Goal: Check status: Check status

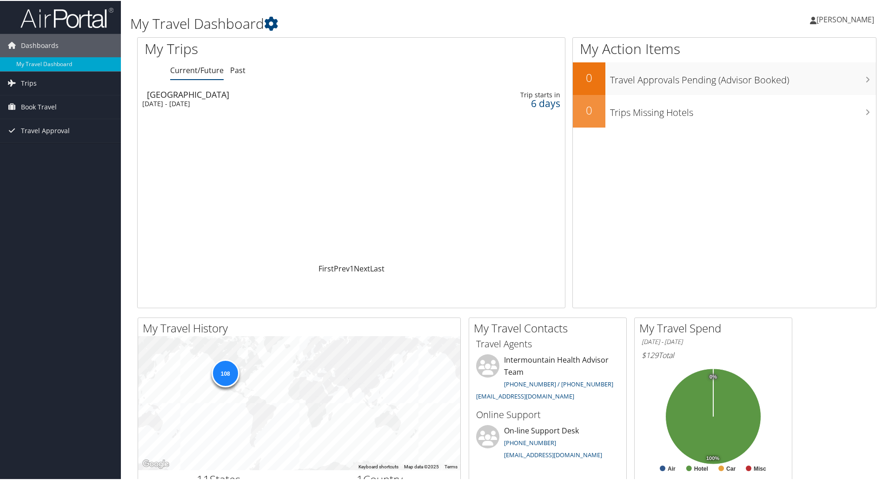
click at [163, 94] on div "Portland" at bounding box center [278, 93] width 263 height 8
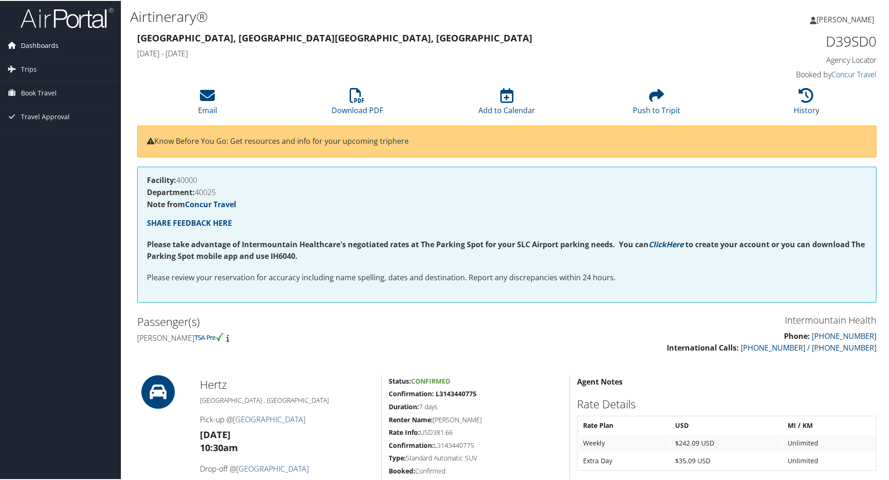
click at [30, 44] on span "Dashboards" at bounding box center [40, 44] width 38 height 23
click at [32, 60] on link "My Travel Dashboard" at bounding box center [60, 63] width 121 height 14
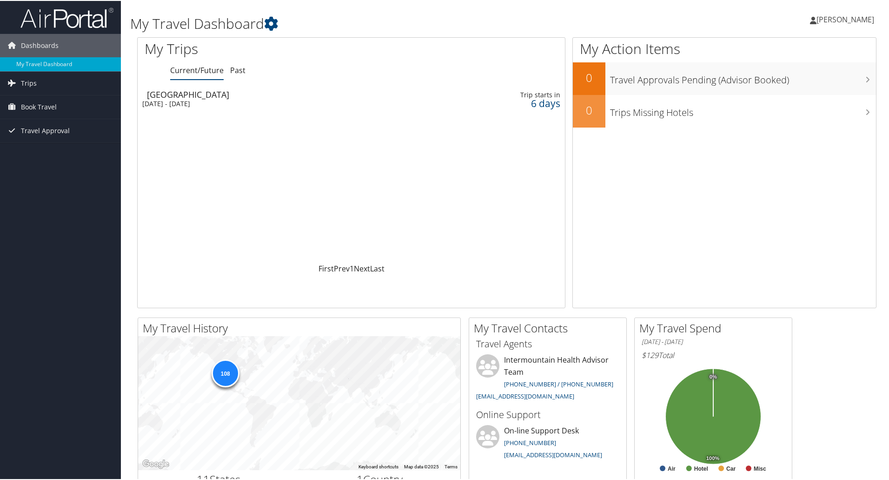
drag, startPoint x: 159, startPoint y: 93, endPoint x: 335, endPoint y: 103, distance: 176.6
click at [361, 106] on div "Sun 5 Oct 2025 - Sun 12 Oct 2025" at bounding box center [273, 103] width 263 height 8
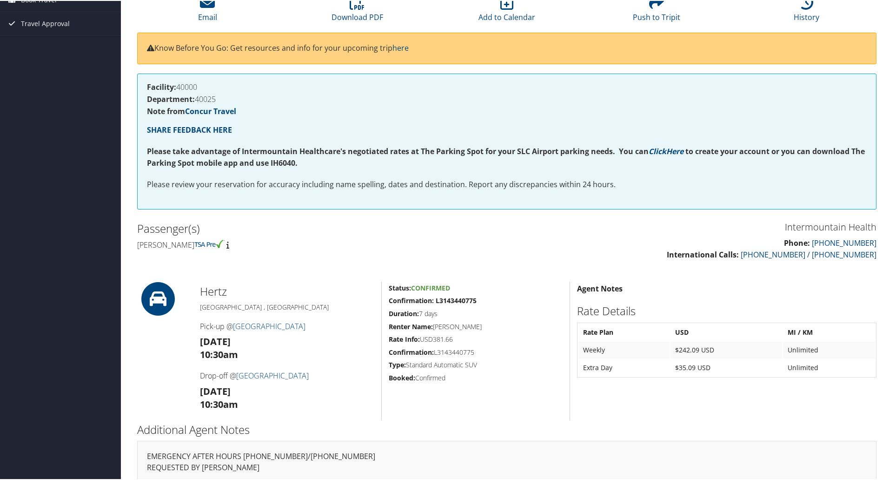
scroll to position [127, 0]
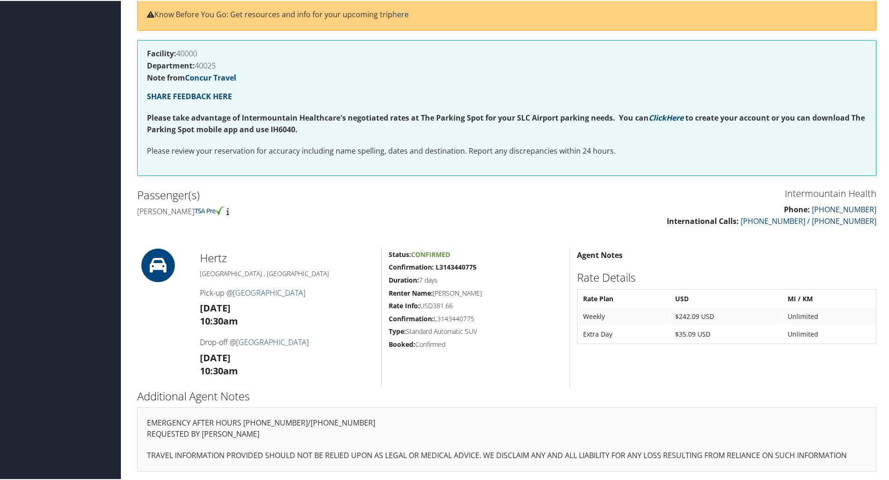
drag, startPoint x: 606, startPoint y: 277, endPoint x: 661, endPoint y: 249, distance: 62.0
click at [630, 263] on div "Agent Notes Rate Details Rate Plan USD MI / KM Weekly $242.09 USD Unlimited Ext…" at bounding box center [727, 316] width 314 height 138
click at [838, 247] on div "85975790 Portland, OR Portland, OR Sun 05 Oct 2025 - Sun 12 Oct 2025 D39SD0 Age…" at bounding box center [507, 191] width 754 height 576
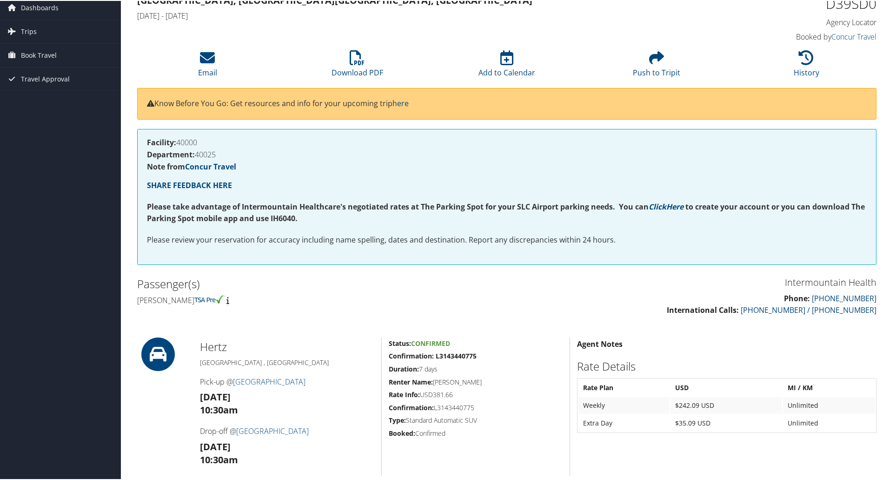
scroll to position [0, 0]
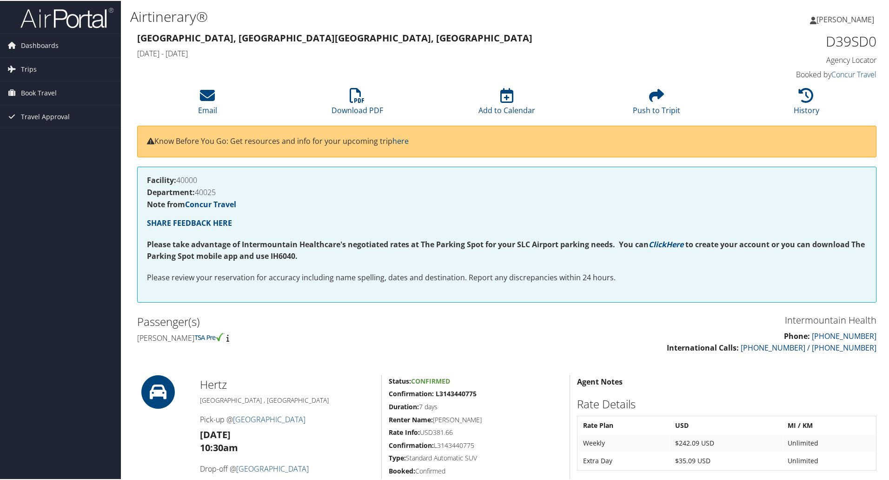
click at [836, 20] on span "[PERSON_NAME]" at bounding box center [846, 18] width 58 height 10
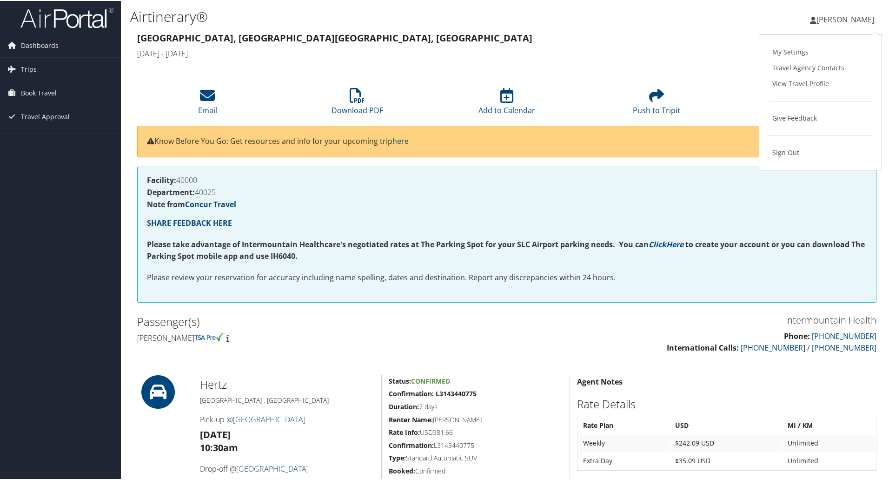
click at [702, 57] on h4 "Agency Locator" at bounding box center [789, 59] width 174 height 10
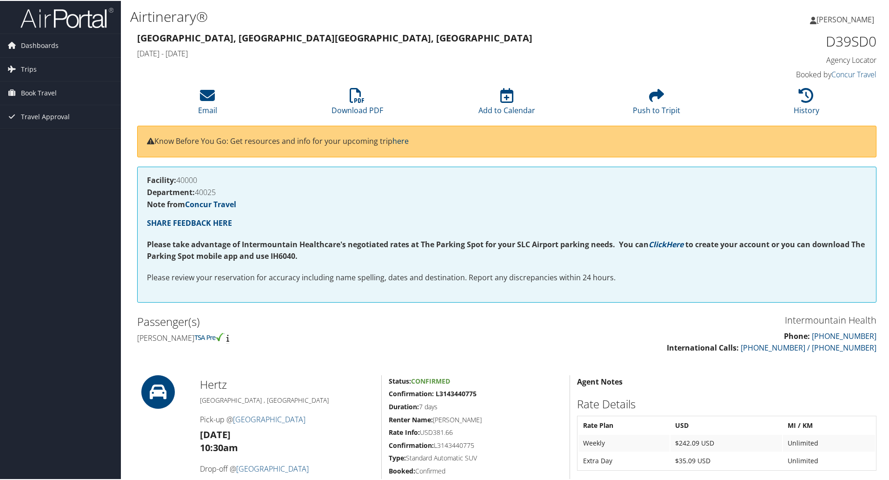
click at [407, 139] on link "here" at bounding box center [401, 140] width 16 height 10
click at [227, 53] on h4 "[DATE] - [DATE]" at bounding box center [412, 52] width 551 height 10
click at [148, 336] on h4 "[PERSON_NAME]" at bounding box center [318, 337] width 363 height 10
click at [156, 389] on icon at bounding box center [158, 390] width 42 height 33
drag, startPoint x: 153, startPoint y: 384, endPoint x: 276, endPoint y: 420, distance: 128.5
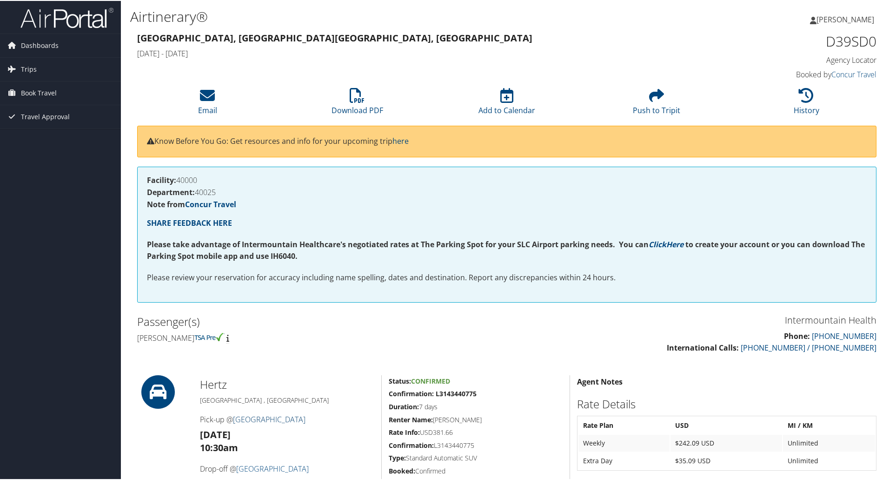
click at [277, 420] on link "[GEOGRAPHIC_DATA]" at bounding box center [269, 418] width 73 height 10
click at [36, 43] on span "Dashboards" at bounding box center [40, 44] width 38 height 23
click at [30, 61] on link "My Travel Dashboard" at bounding box center [60, 63] width 121 height 14
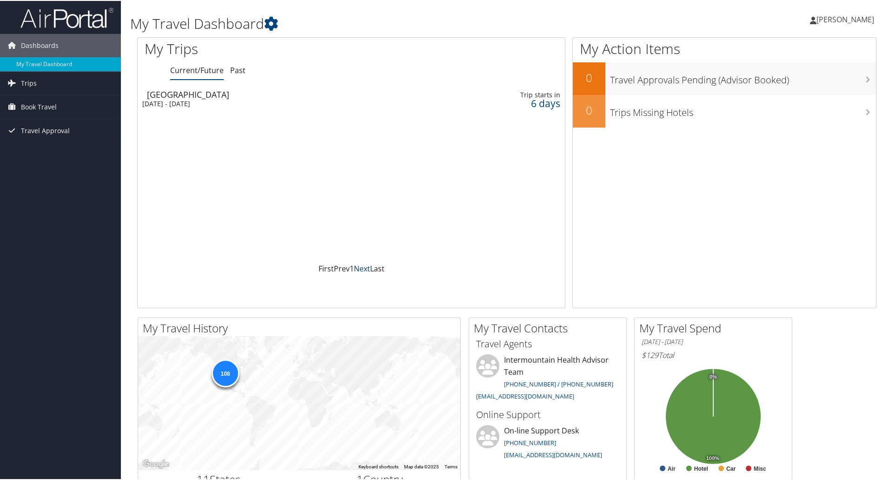
click at [354, 267] on link "Next" at bounding box center [362, 267] width 16 height 10
click at [361, 267] on link "Next" at bounding box center [362, 267] width 16 height 10
click at [29, 83] on span "Trips" at bounding box center [29, 82] width 16 height 23
click at [36, 171] on span "Travel Approval" at bounding box center [45, 171] width 49 height 23
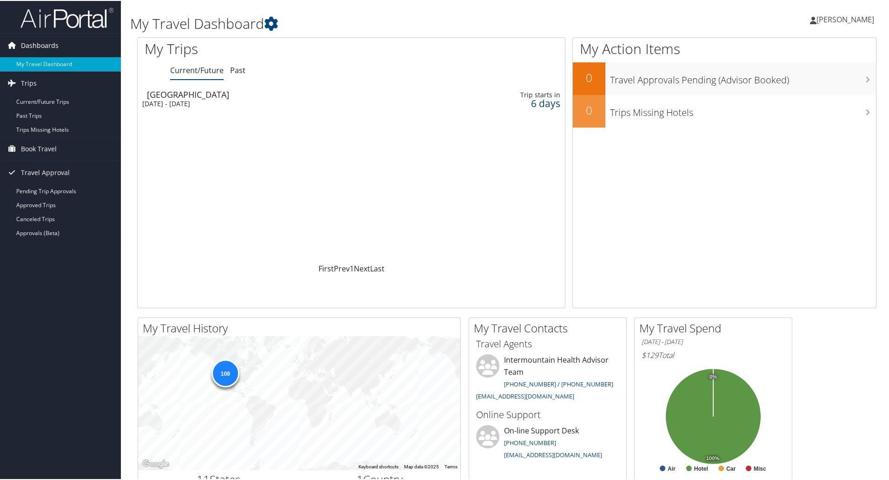
click at [12, 44] on icon at bounding box center [12, 44] width 14 height 14
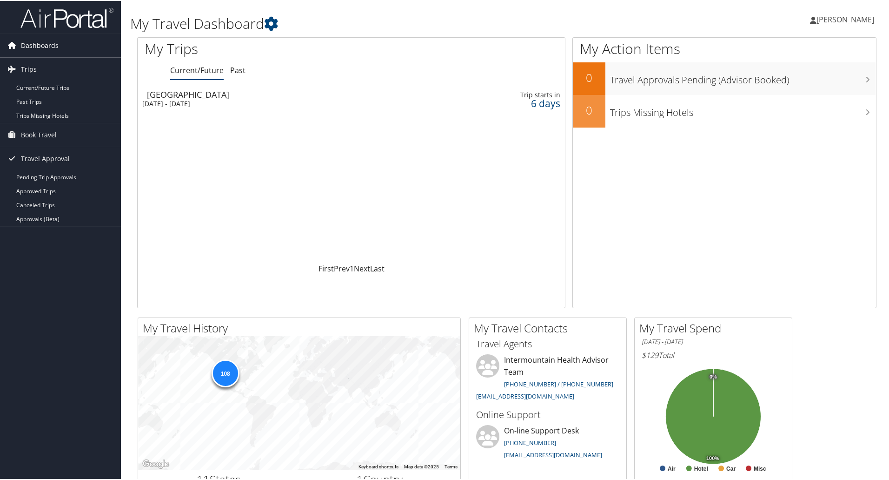
click at [12, 45] on icon at bounding box center [12, 44] width 14 height 14
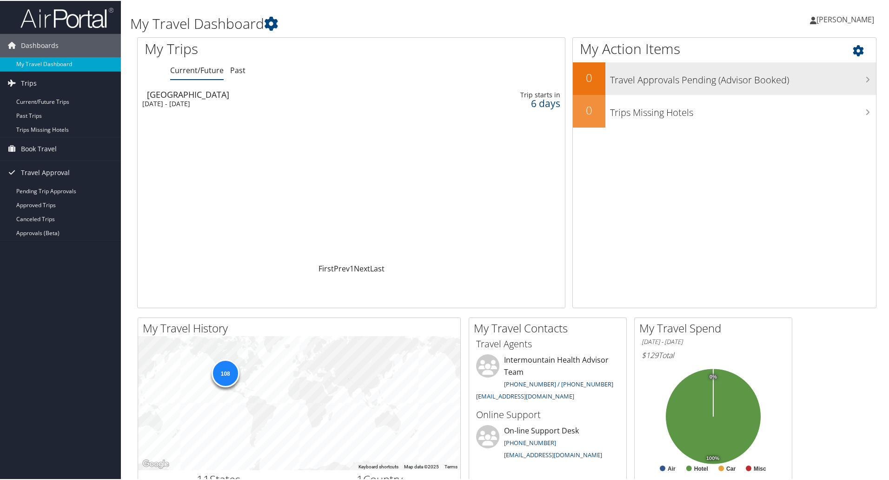
click at [863, 82] on h3 "Travel Approvals Pending (Advisor Booked)" at bounding box center [743, 77] width 266 height 18
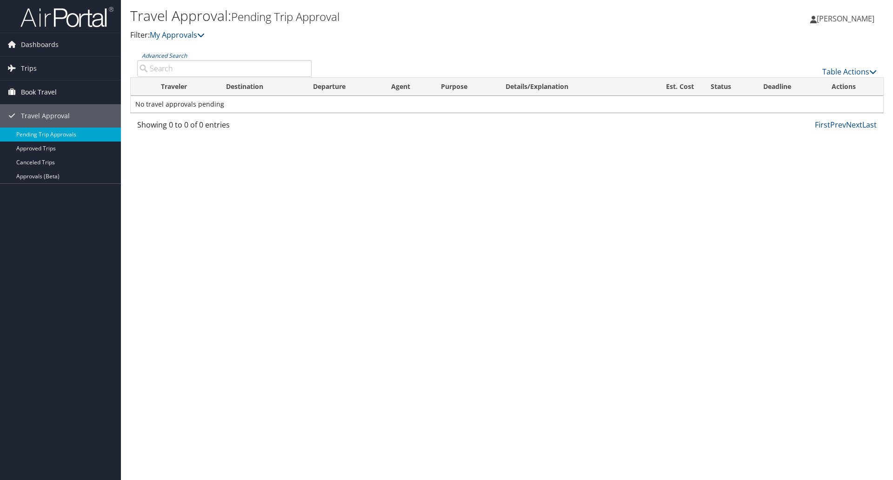
click at [15, 92] on icon at bounding box center [12, 92] width 14 height 14
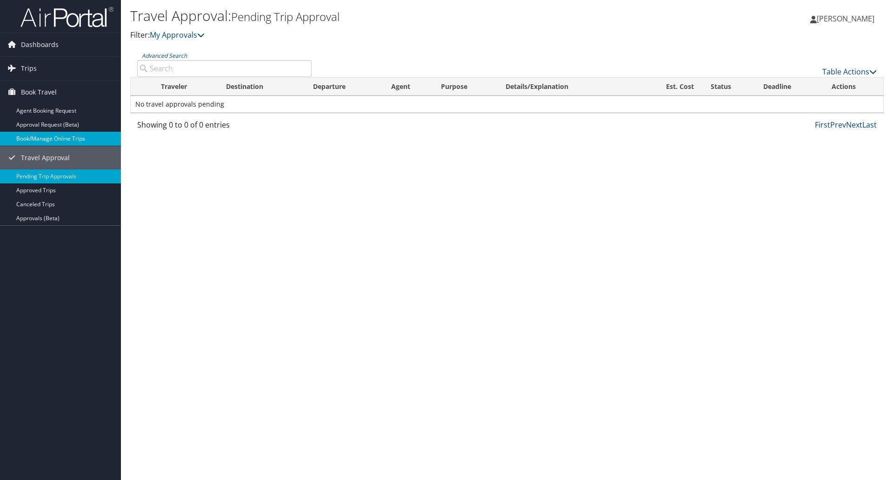
click at [48, 139] on link "Book/Manage Online Trips" at bounding box center [60, 139] width 121 height 14
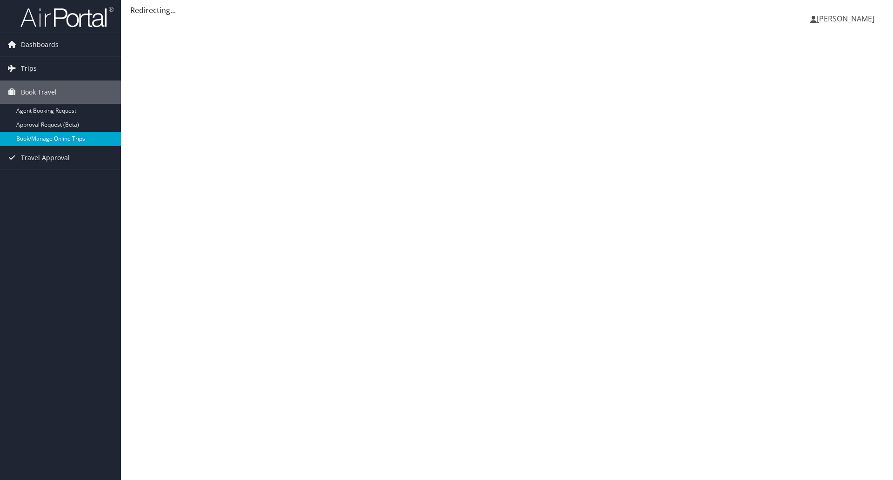
click at [64, 138] on link "Book/Manage Online Trips" at bounding box center [60, 139] width 121 height 14
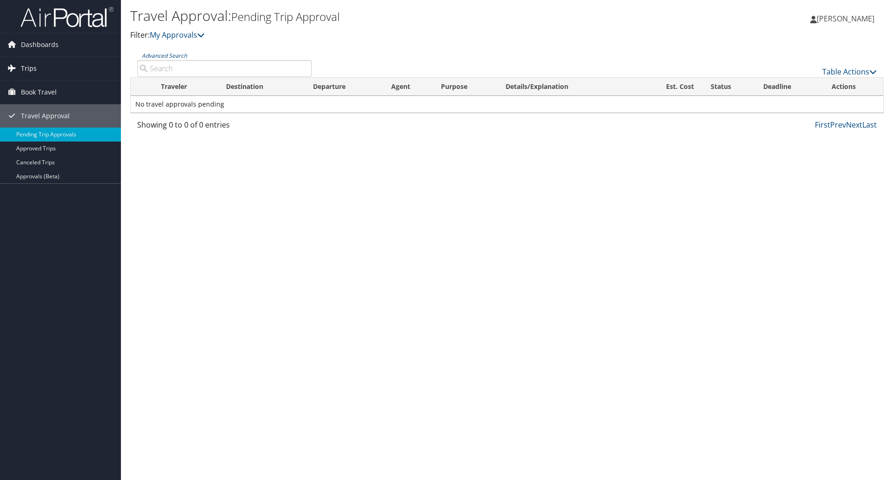
click at [27, 67] on span "Trips" at bounding box center [29, 68] width 16 height 23
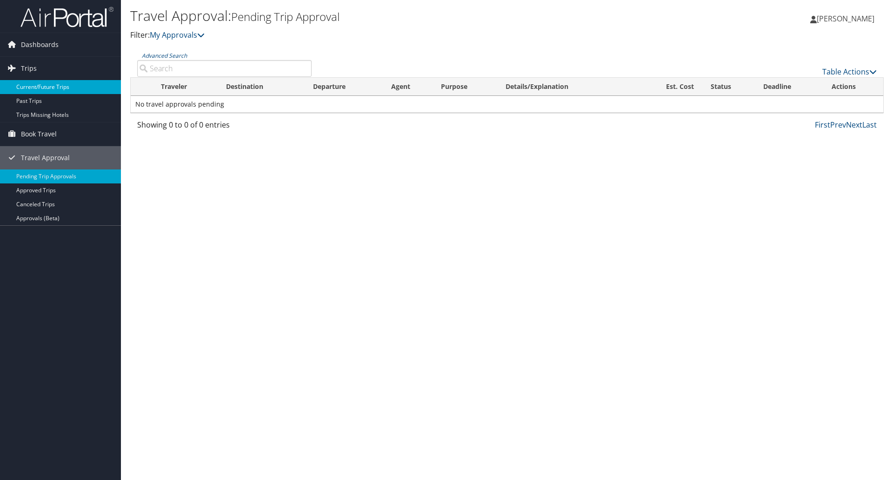
click at [35, 85] on link "Current/Future Trips" at bounding box center [60, 87] width 121 height 14
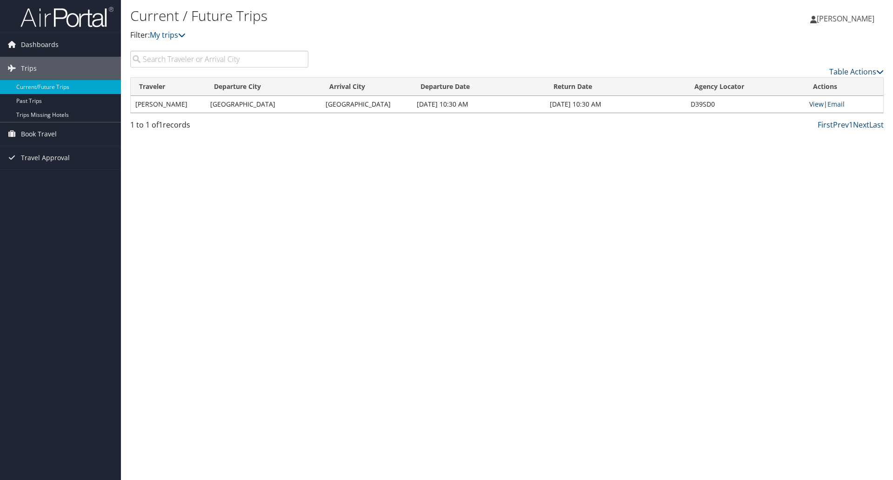
click at [818, 103] on link "View" at bounding box center [816, 104] width 14 height 9
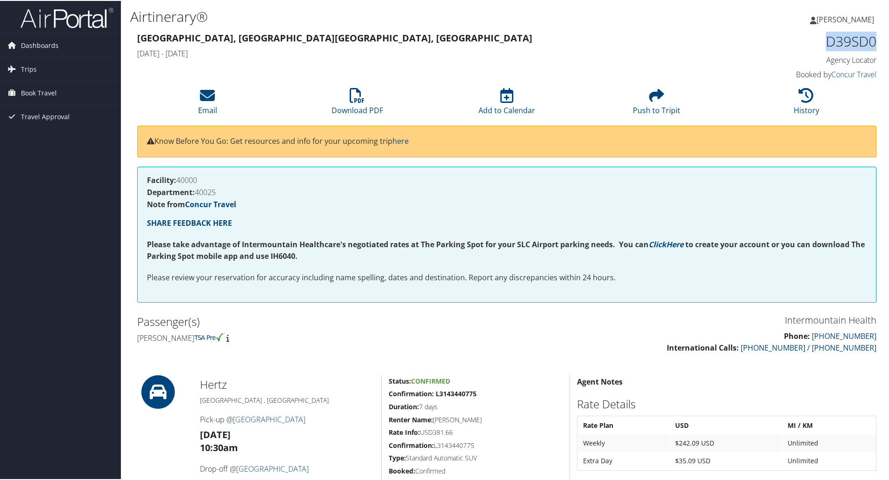
drag, startPoint x: 774, startPoint y: 49, endPoint x: 872, endPoint y: 36, distance: 99.0
click at [872, 36] on h1 "D39SD0" at bounding box center [789, 41] width 174 height 20
copy h1 "D39SD0"
click at [31, 66] on span "Trips" at bounding box center [29, 68] width 16 height 23
click at [36, 133] on span "Book Travel" at bounding box center [39, 133] width 36 height 23
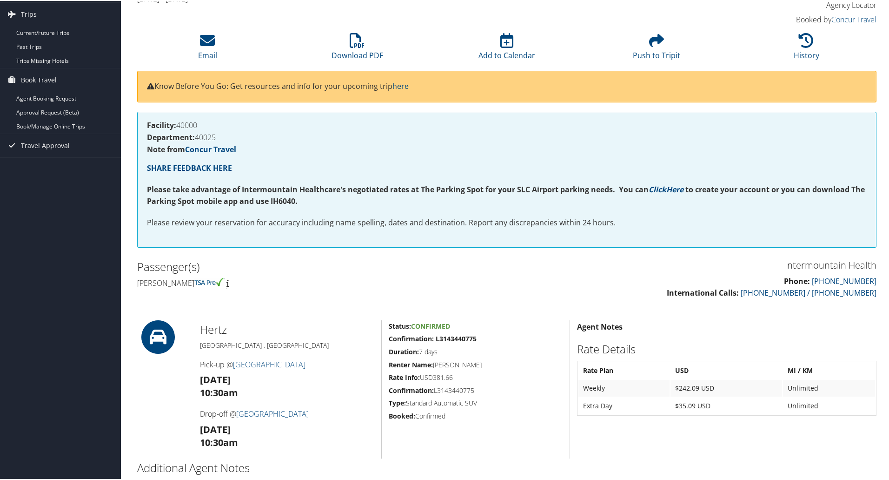
scroll to position [127, 0]
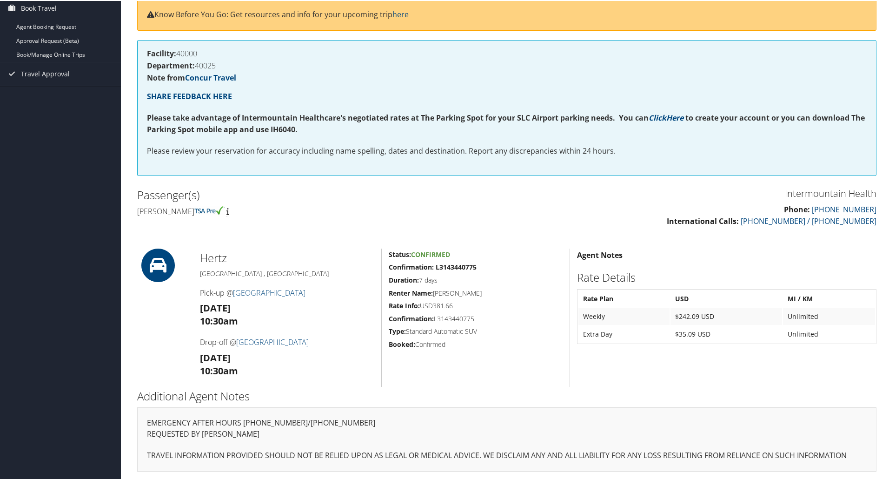
click at [410, 345] on strong "Booked:" at bounding box center [402, 343] width 27 height 9
click at [647, 338] on td "Extra Day" at bounding box center [624, 333] width 91 height 17
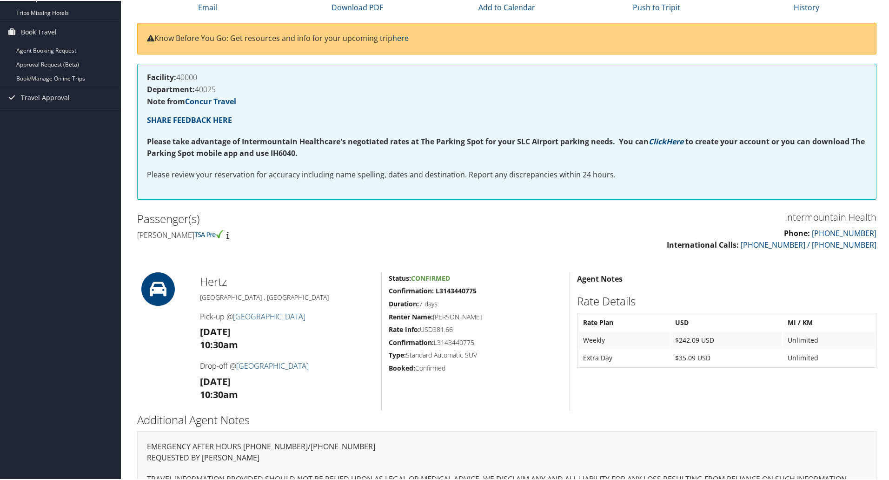
scroll to position [80, 0]
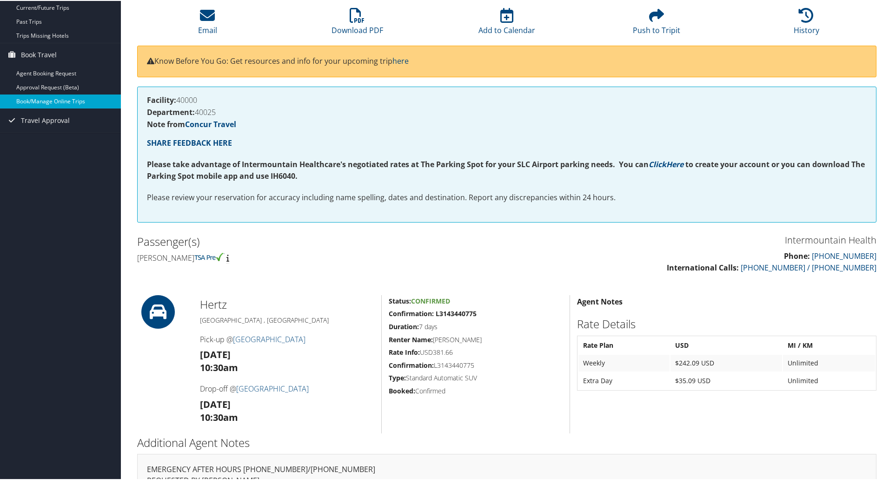
click at [31, 98] on link "Book/Manage Online Trips" at bounding box center [60, 100] width 121 height 14
